Goal: Transaction & Acquisition: Purchase product/service

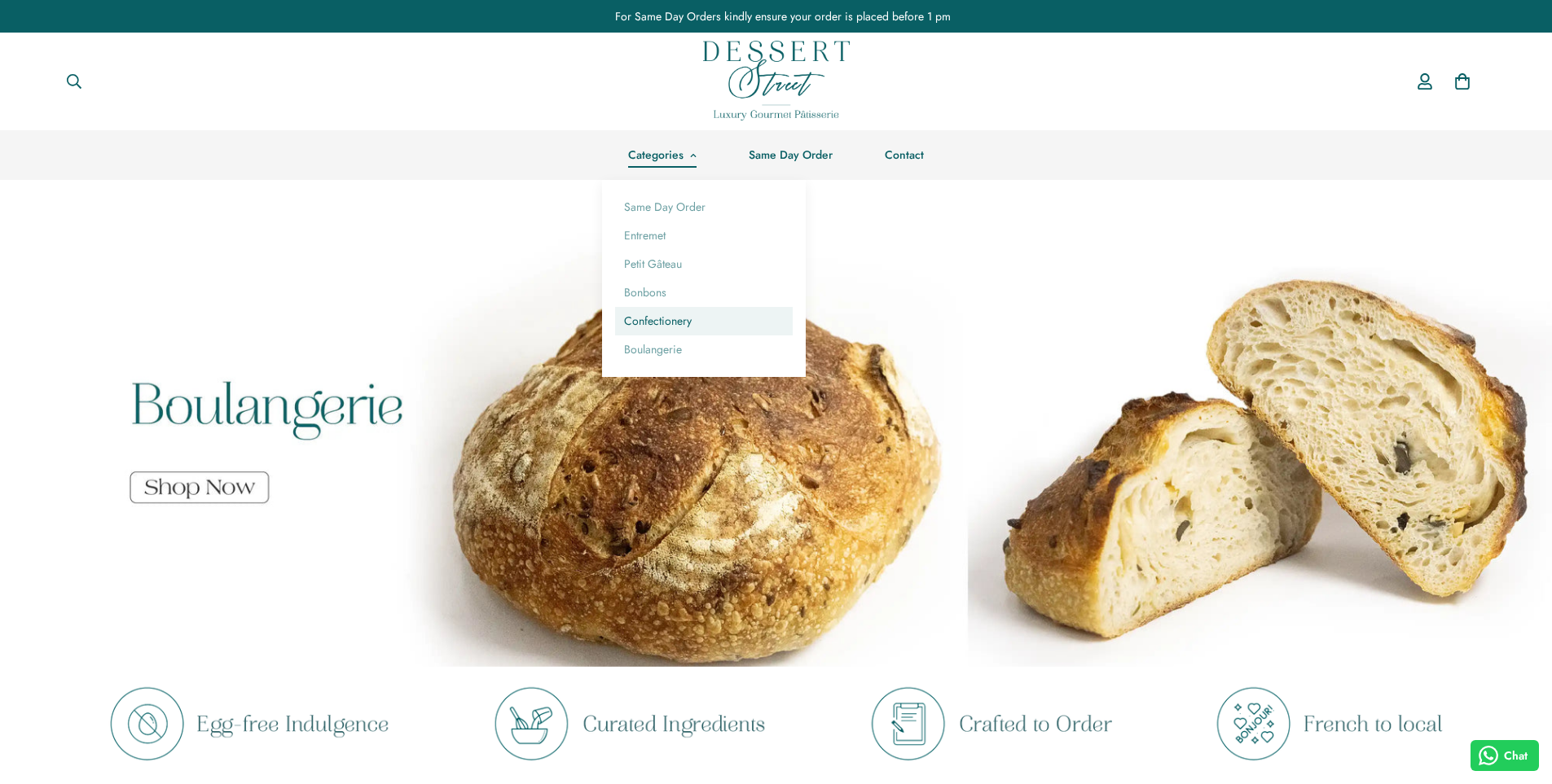
click at [646, 322] on link "Confectionery" at bounding box center [704, 321] width 178 height 29
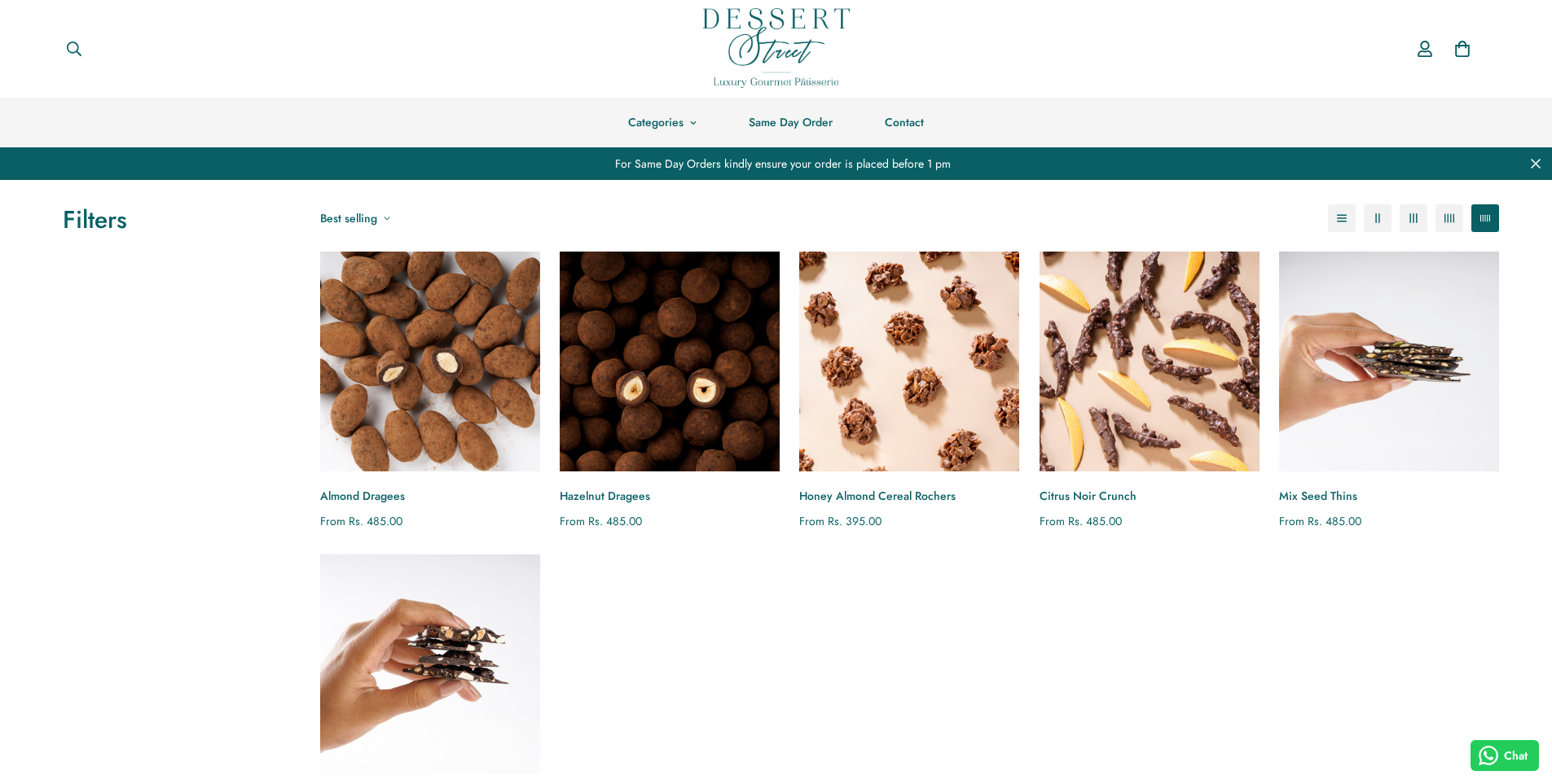
click at [460, 401] on img "Almond Dragees" at bounding box center [430, 361] width 242 height 242
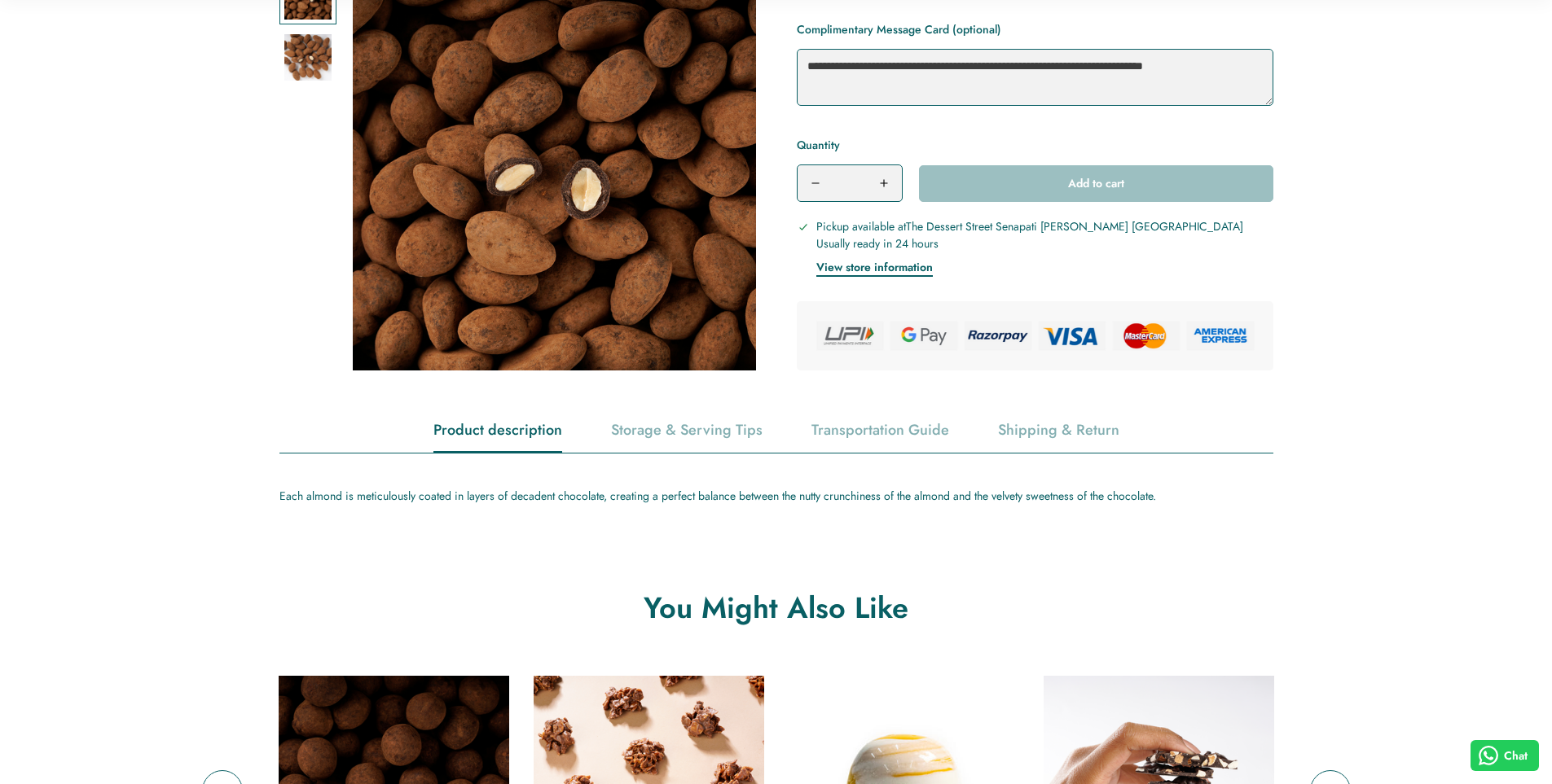
scroll to position [570, 0]
click at [542, 505] on div "Each almond is meticulously coated in layers of decadent chocolate, creating a …" at bounding box center [777, 495] width 994 height 21
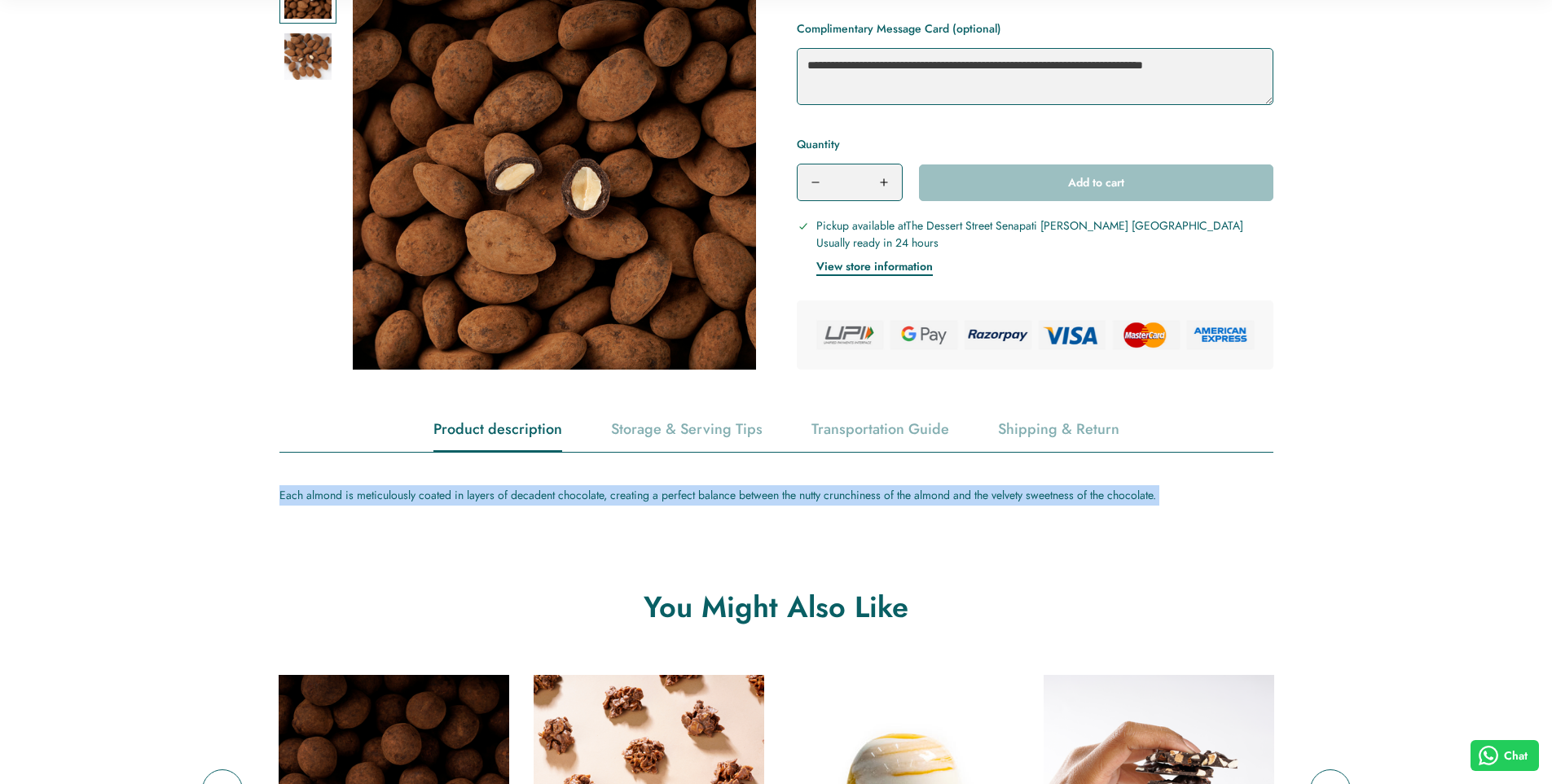
click at [542, 505] on div "Each almond is meticulously coated in layers of decadent chocolate, creating a …" at bounding box center [777, 495] width 994 height 21
copy main "Each almond is meticulously coated in layers of decadent chocolate, creating a …"
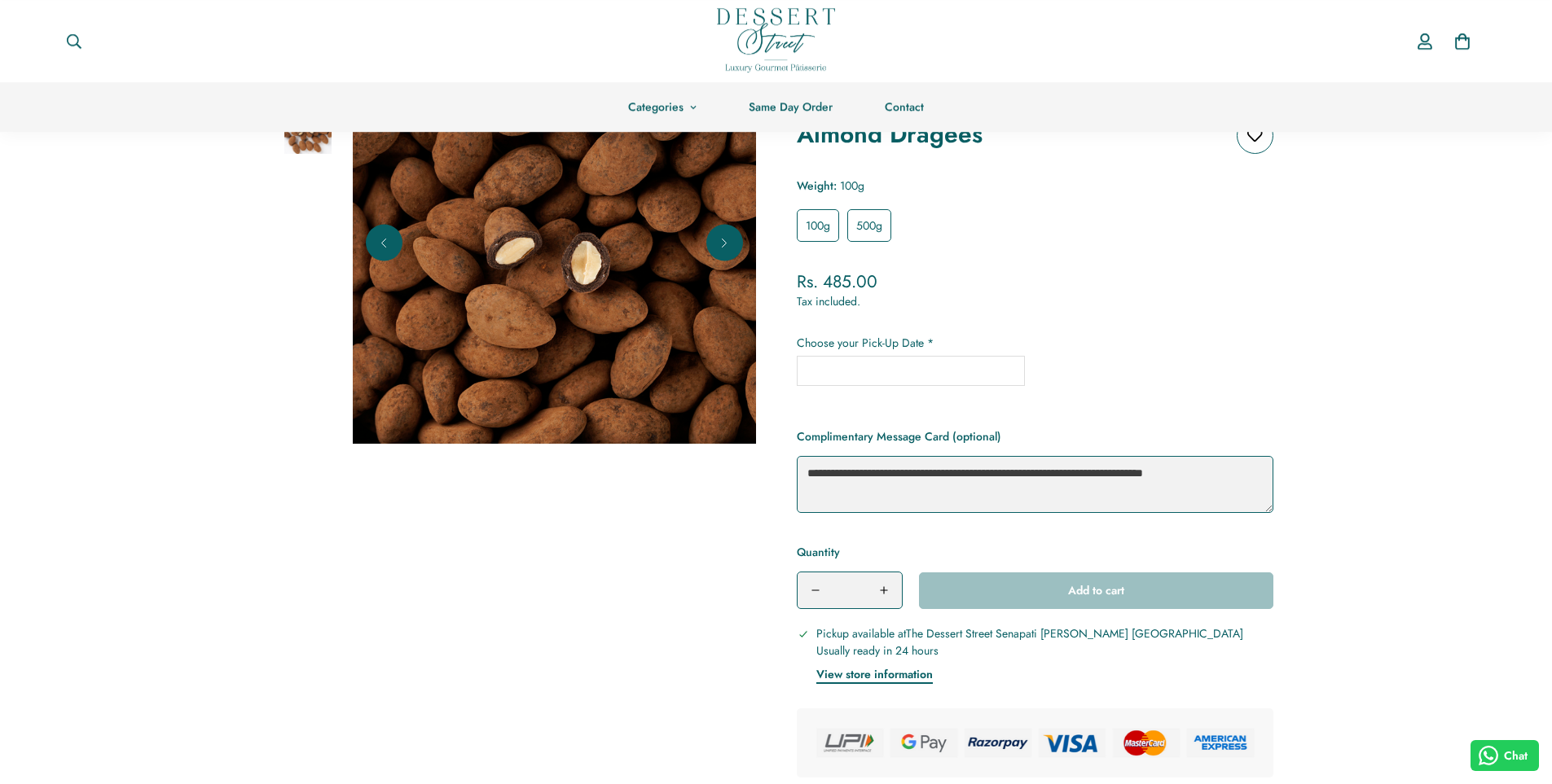
scroll to position [81, 0]
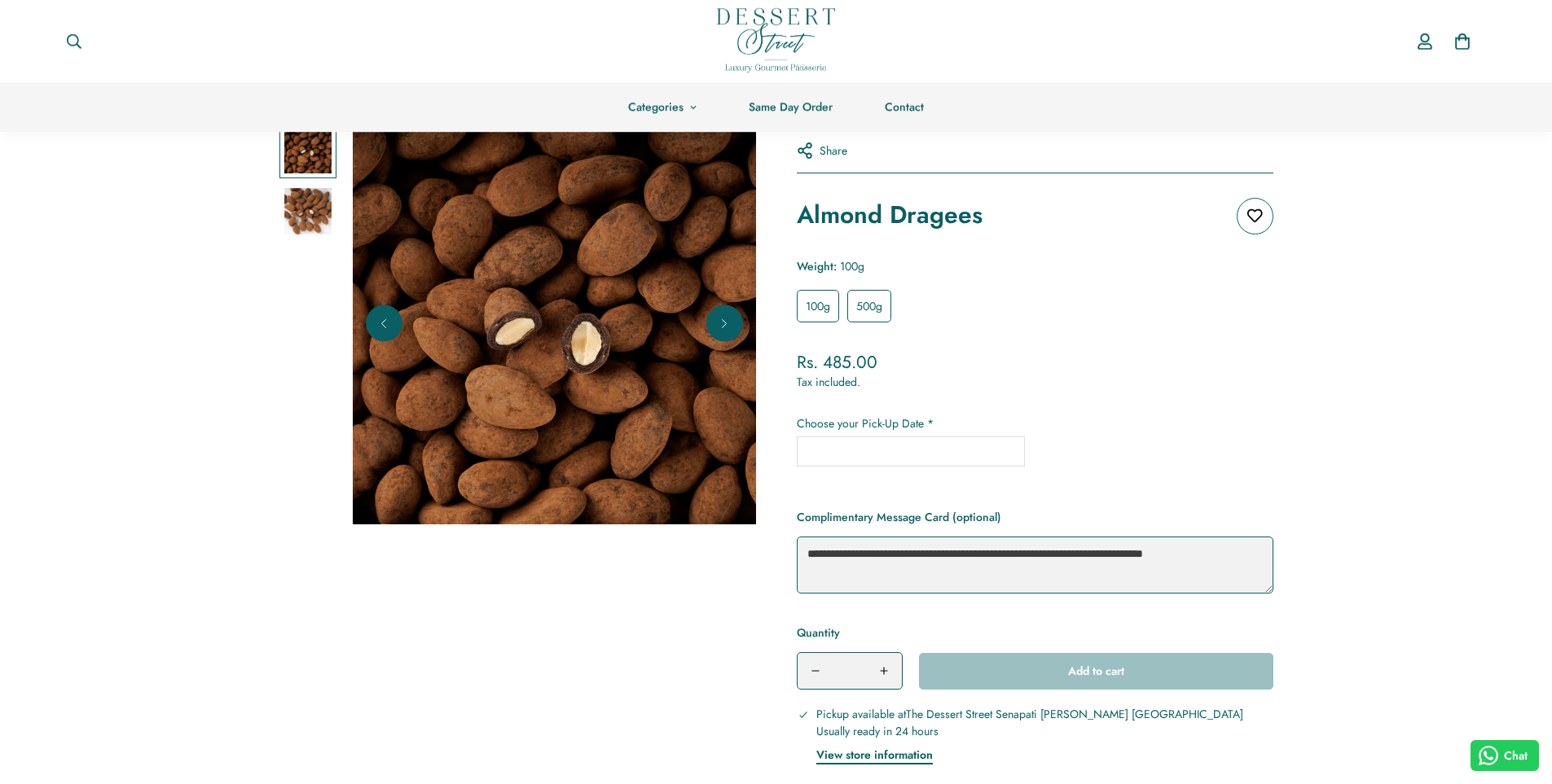
click at [318, 221] on img at bounding box center [307, 211] width 47 height 47
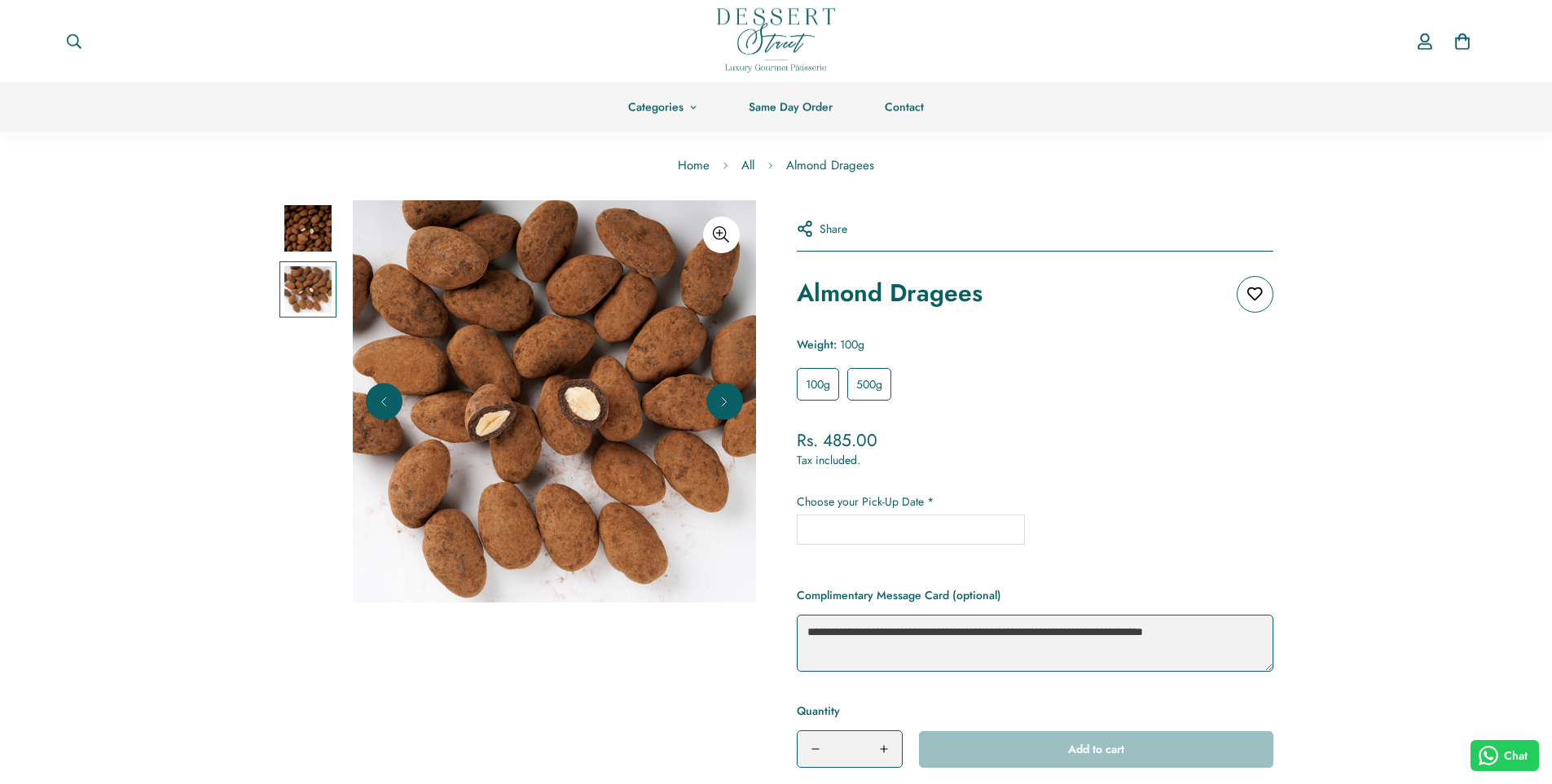
scroll to position [0, 0]
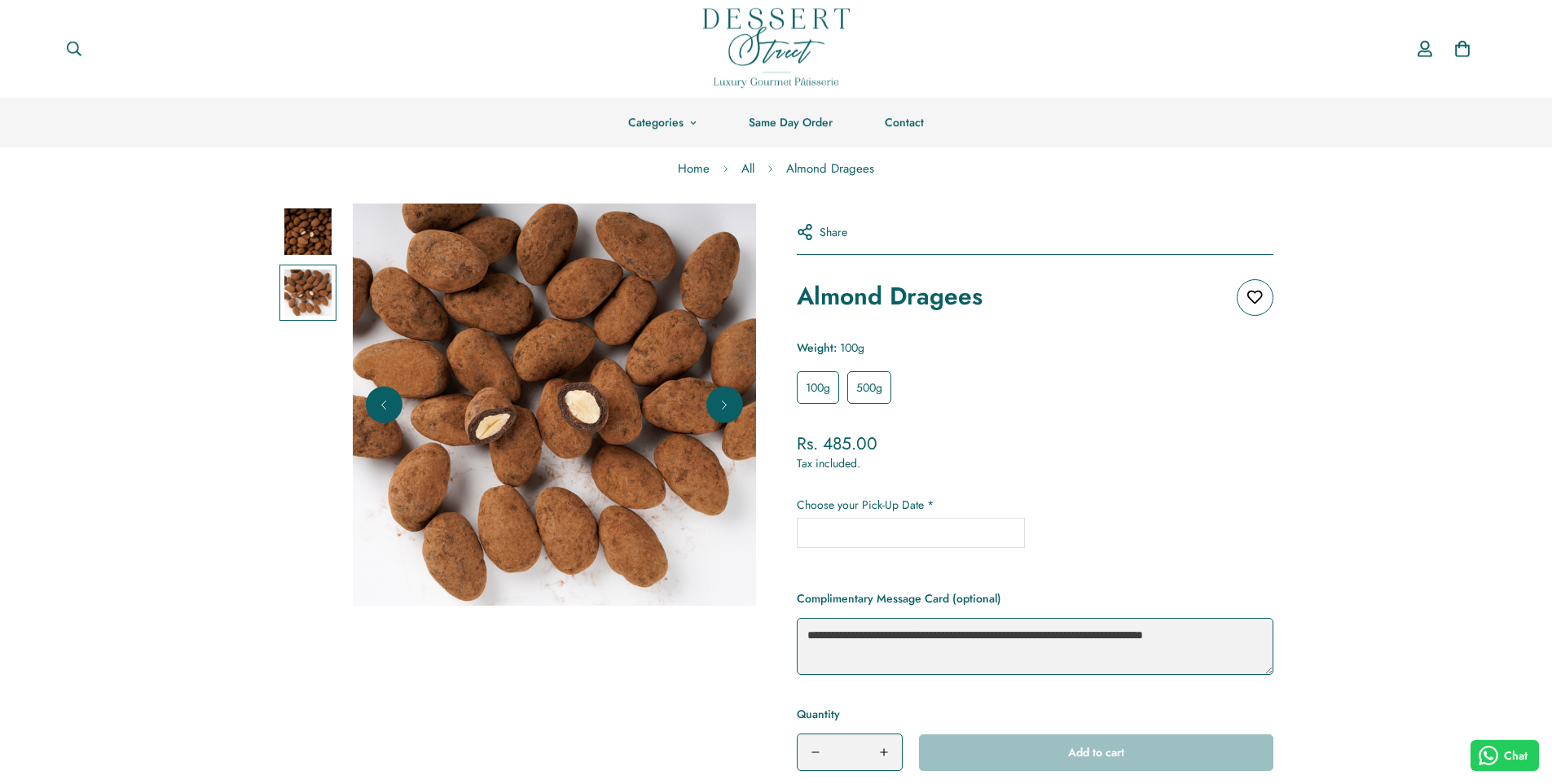
click at [317, 234] on img at bounding box center [307, 231] width 47 height 47
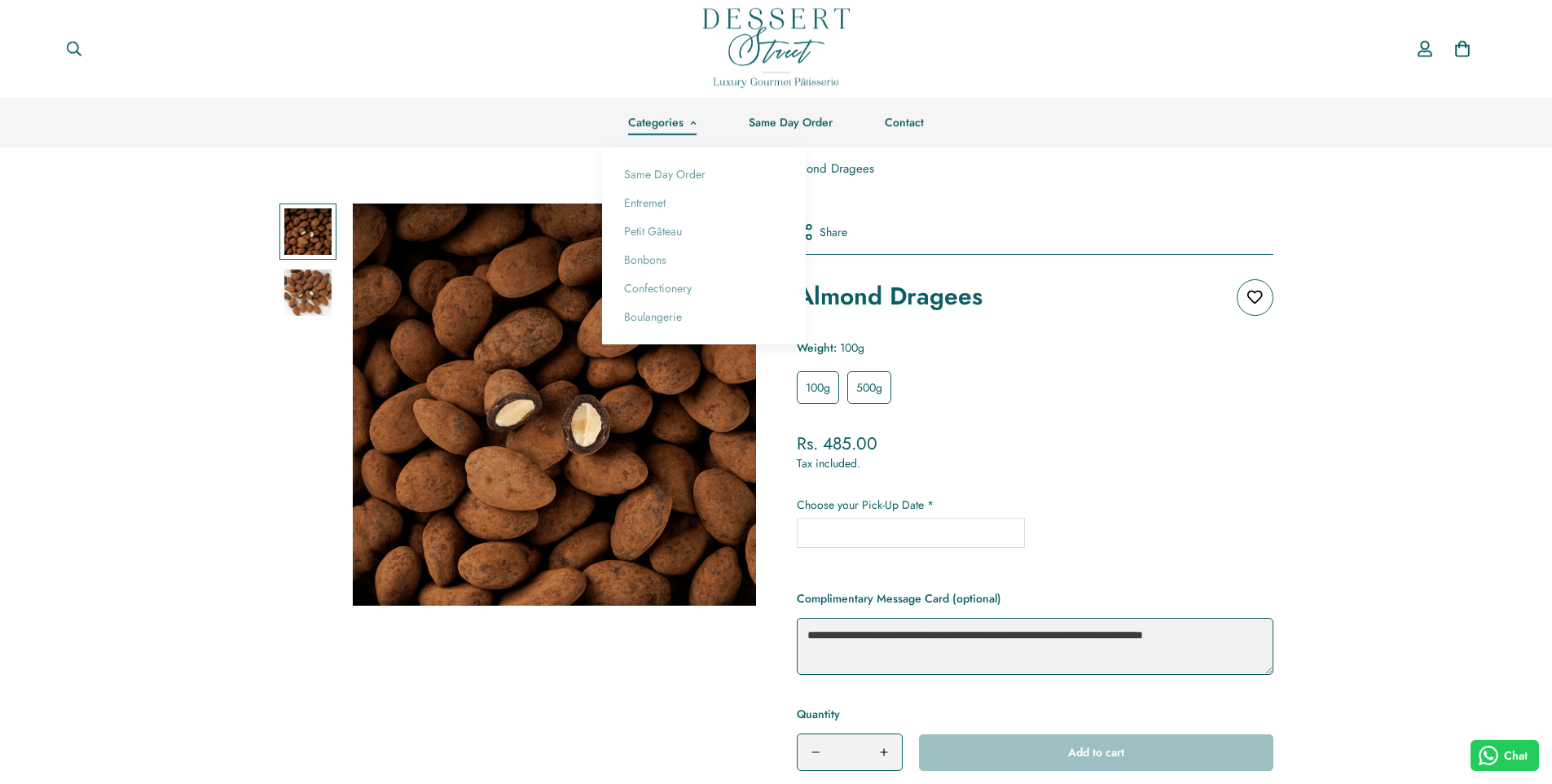
click at [690, 128] on link "Categories" at bounding box center [662, 123] width 120 height 49
